Goal: Find contact information: Find contact information

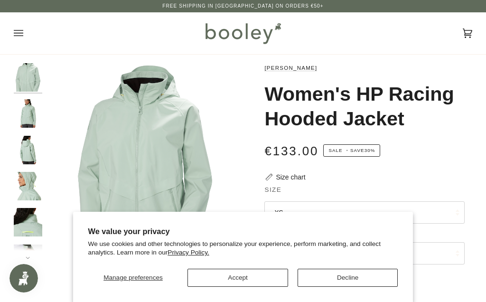
click at [359, 279] on button "Decline" at bounding box center [348, 278] width 101 height 18
click at [235, 279] on button "Accept" at bounding box center [238, 278] width 101 height 18
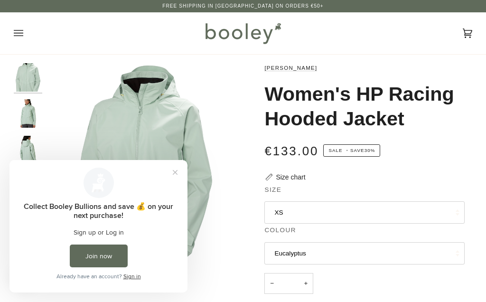
click at [174, 170] on button "Close prompt" at bounding box center [175, 172] width 17 height 17
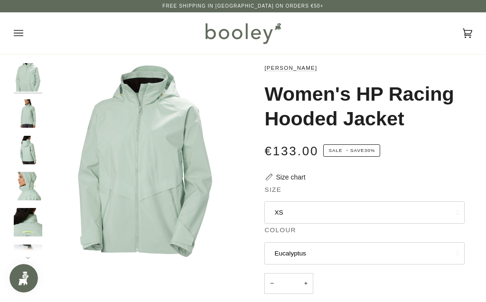
click at [295, 212] on button "XS" at bounding box center [364, 212] width 200 height 23
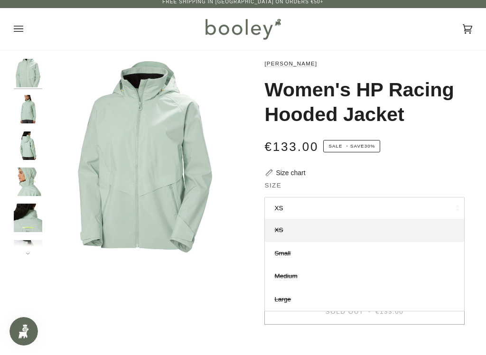
scroll to position [4, 0]
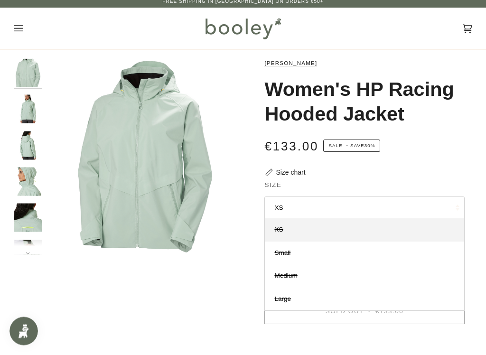
click at [283, 252] on span "Small" at bounding box center [282, 253] width 16 height 7
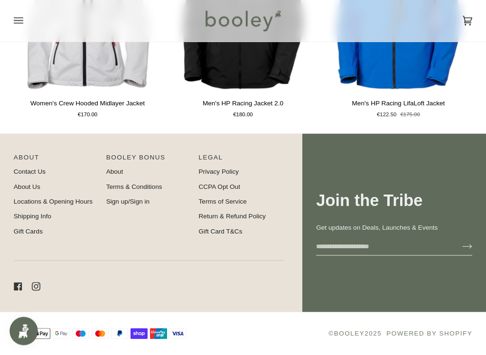
scroll to position [670, 0]
click at [24, 175] on link "Contact Us" at bounding box center [30, 171] width 32 height 7
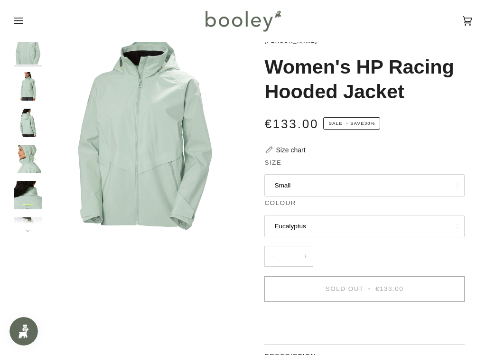
scroll to position [33, 0]
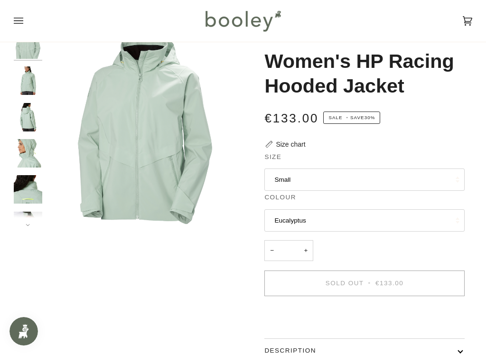
click at [32, 153] on img "Helly Hansen Women's HP Racing Hooded Jacket Eucalyptus - Booley Galway" at bounding box center [28, 153] width 28 height 28
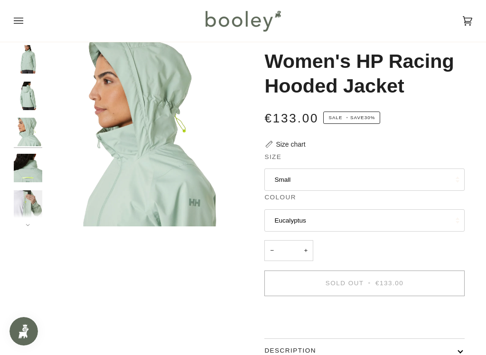
scroll to position [23, 0]
click at [27, 163] on img "Helly Hansen Women's HP Racing Hooded Jacket Eucalyptus - Booley Galway" at bounding box center [28, 166] width 28 height 28
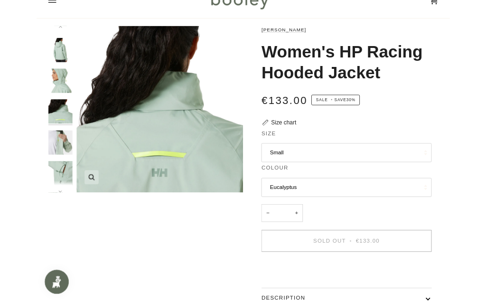
scroll to position [0, 0]
